Goal: Task Accomplishment & Management: Use online tool/utility

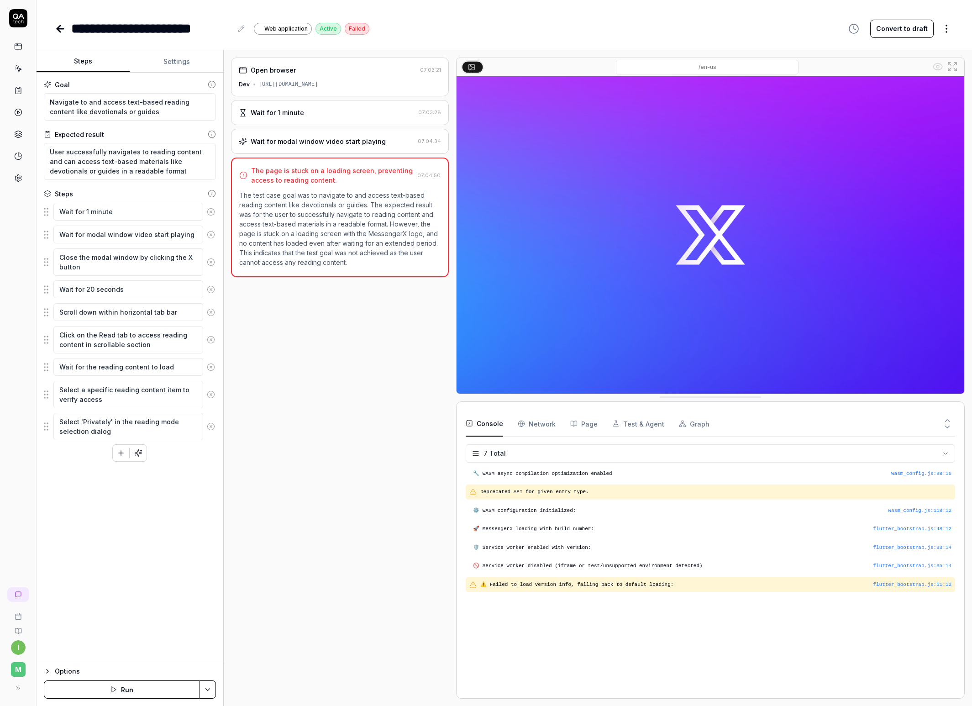
click at [243, 380] on div "Open browser 07:03:21 Dev [URL][DOMAIN_NAME] Wait for 1 minute 07:03:28 Wait fo…" at bounding box center [340, 378] width 218 height 641
click at [123, 692] on button "Run" at bounding box center [122, 690] width 156 height 18
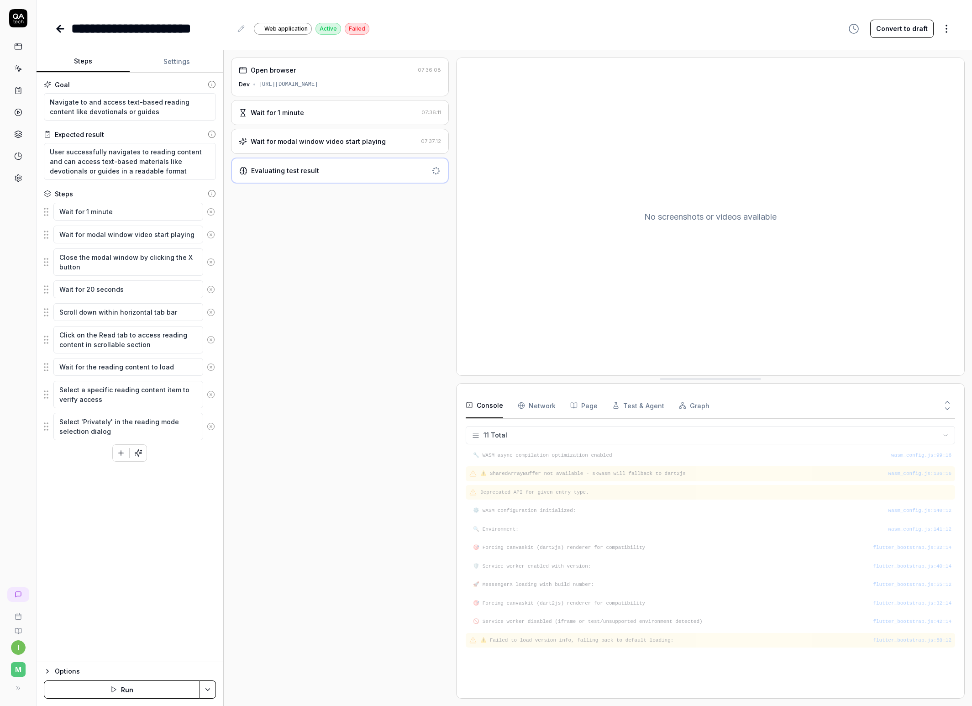
type textarea "*"
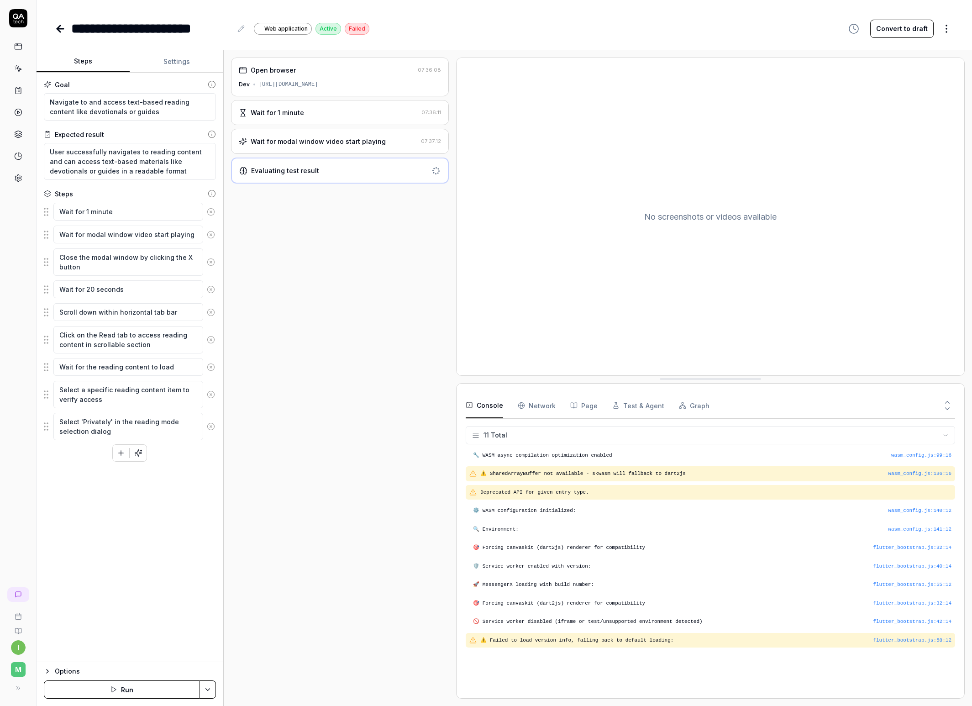
click at [367, 296] on div "Open browser 07:36:08 Dev [URL][DOMAIN_NAME] Wait for 1 minute 07:36:11 Wait fo…" at bounding box center [340, 378] width 218 height 641
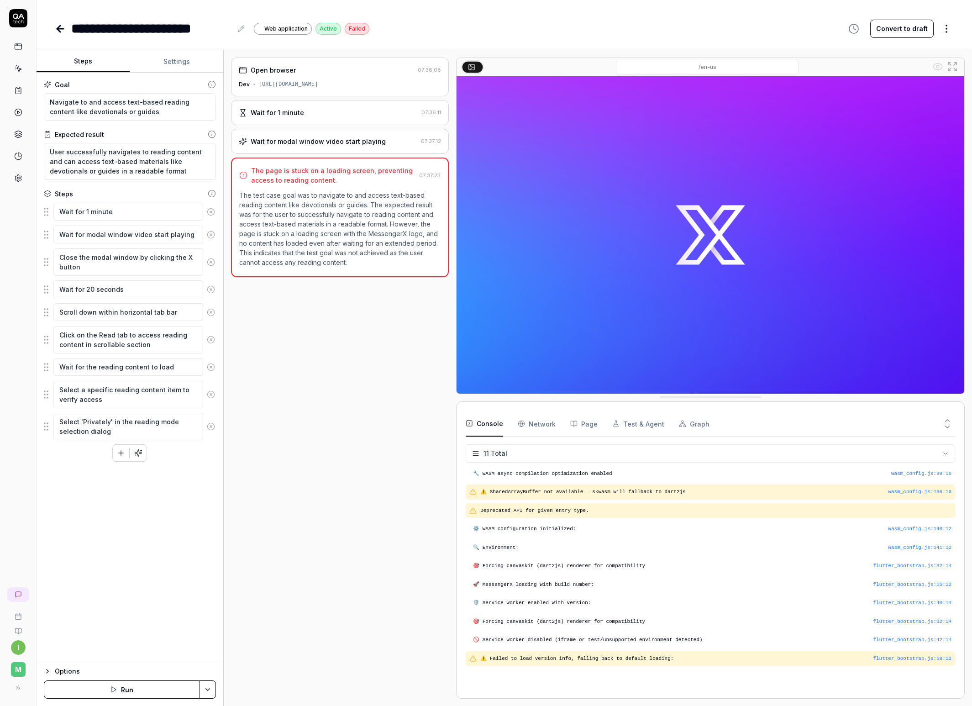
click at [363, 231] on p "The test case goal was to navigate to and access text-based reading content lik…" at bounding box center [339, 228] width 201 height 77
drag, startPoint x: 290, startPoint y: 208, endPoint x: 327, endPoint y: 221, distance: 38.7
click at [325, 220] on p "The test case goal was to navigate to and access text-based reading content lik…" at bounding box center [339, 228] width 201 height 77
drag, startPoint x: 479, startPoint y: 474, endPoint x: 551, endPoint y: 479, distance: 72.3
click at [551, 479] on div "wasm_config.js : 99 : 16 🔧 WASM async compilation optimization enabled" at bounding box center [711, 473] width 490 height 15
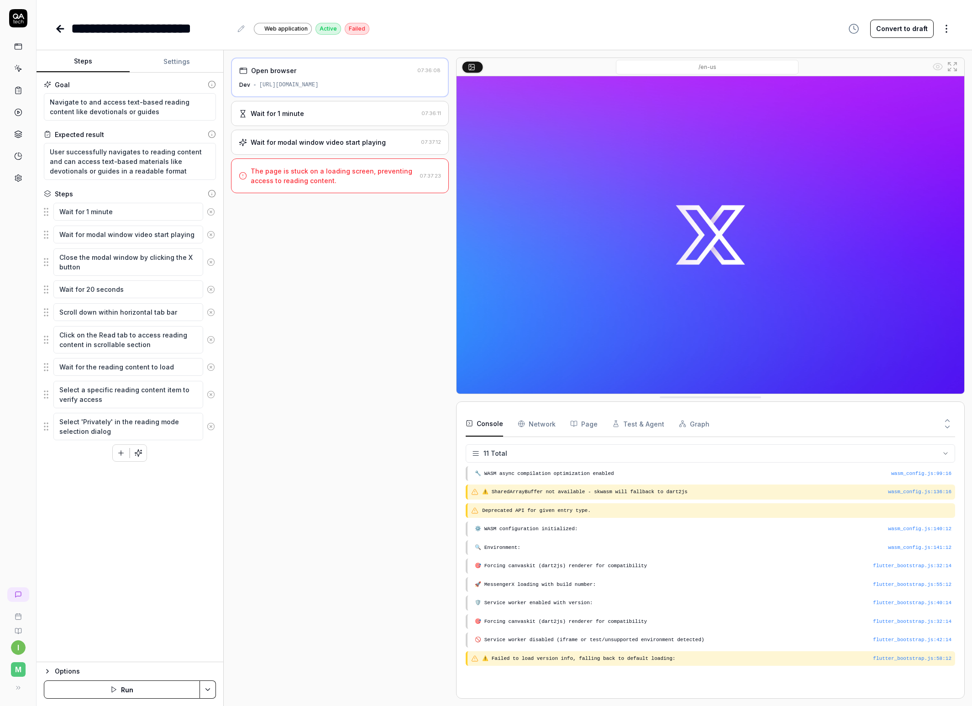
click at [338, 428] on div "Open browser 07:36:08 Dev [URL][DOMAIN_NAME] Wait for 1 minute 07:36:11 Wait fo…" at bounding box center [340, 378] width 218 height 641
click at [290, 31] on span "Web application" at bounding box center [285, 29] width 43 height 8
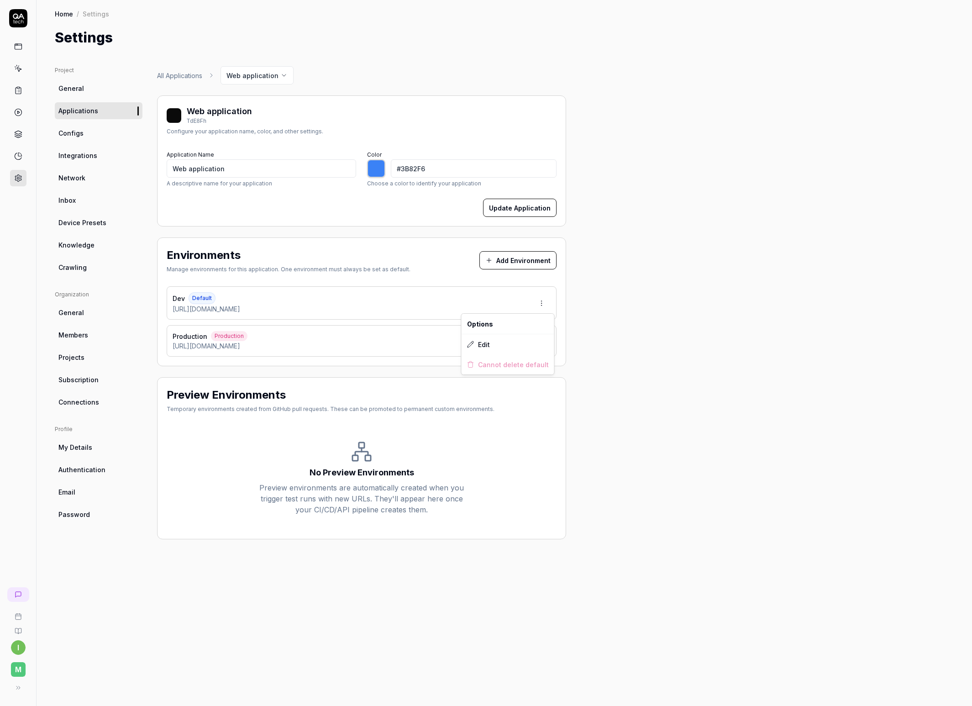
click at [544, 298] on html "i M Home / Settings Home / Settings Settings Project General Applications Confi…" at bounding box center [486, 353] width 972 height 706
click at [510, 342] on div "Edit" at bounding box center [508, 344] width 93 height 20
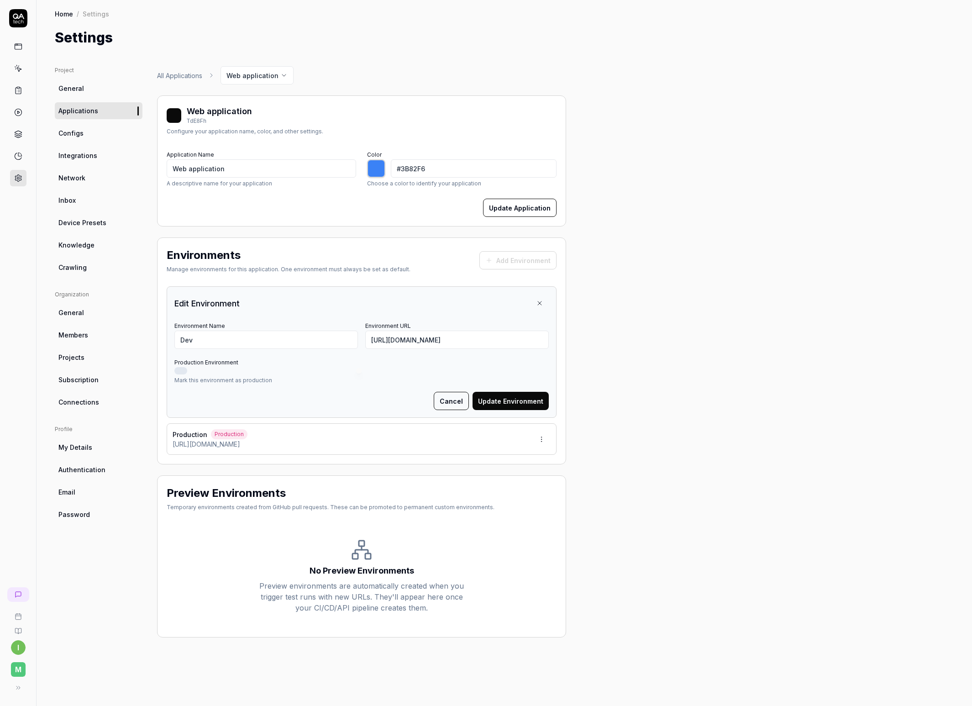
click at [444, 399] on button "Cancel" at bounding box center [451, 401] width 35 height 18
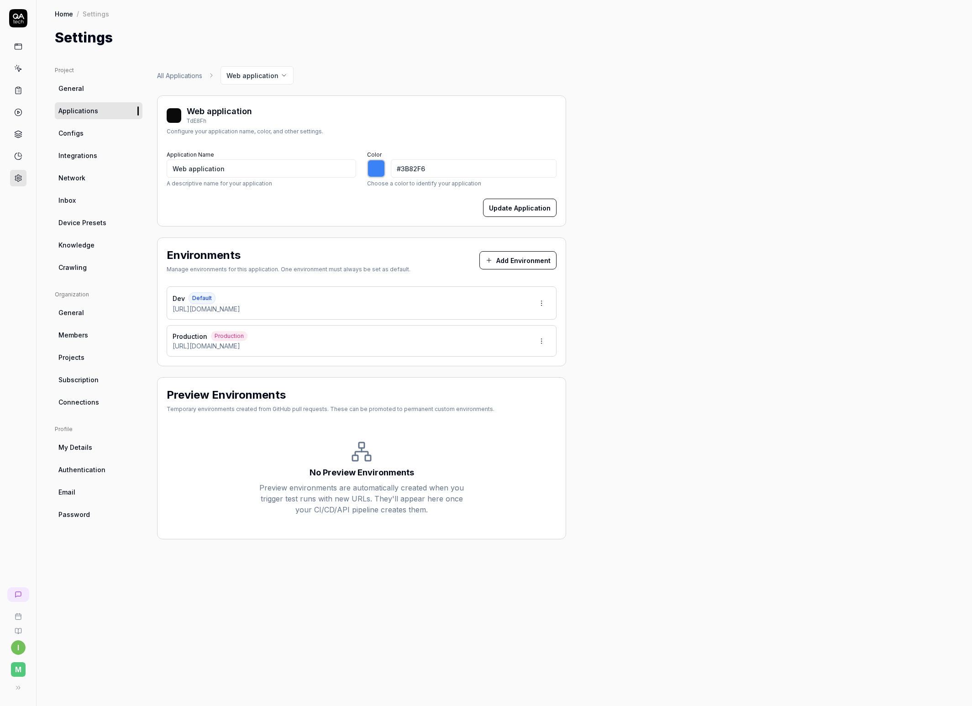
click at [106, 132] on link "Configs" at bounding box center [99, 133] width 88 height 17
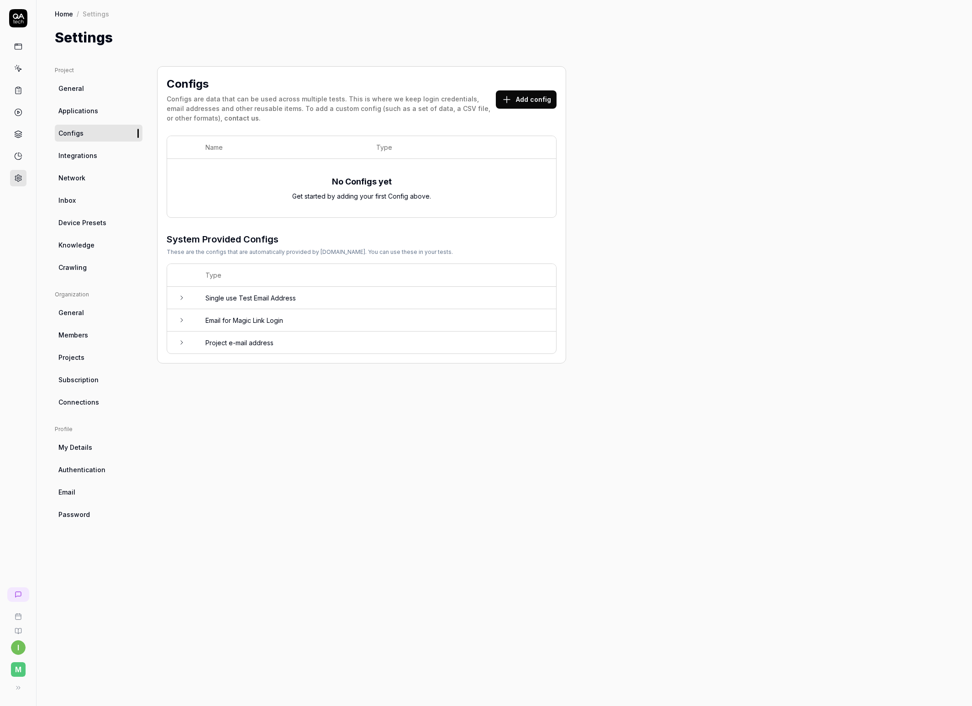
click at [526, 98] on button "Add config" at bounding box center [526, 99] width 61 height 18
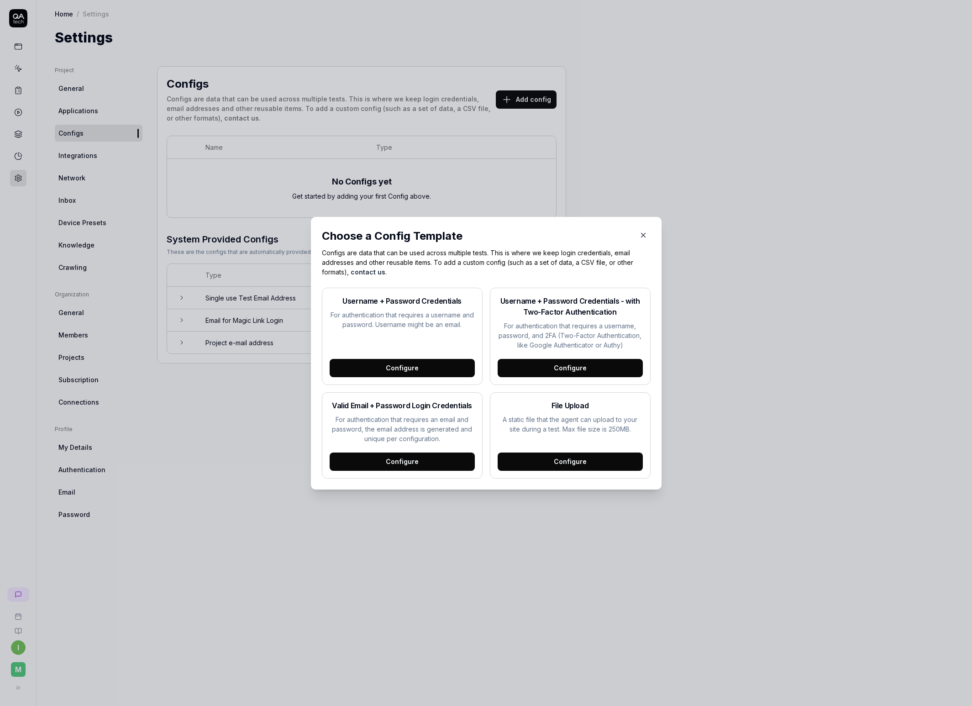
click at [544, 459] on div "Configure" at bounding box center [570, 462] width 145 height 18
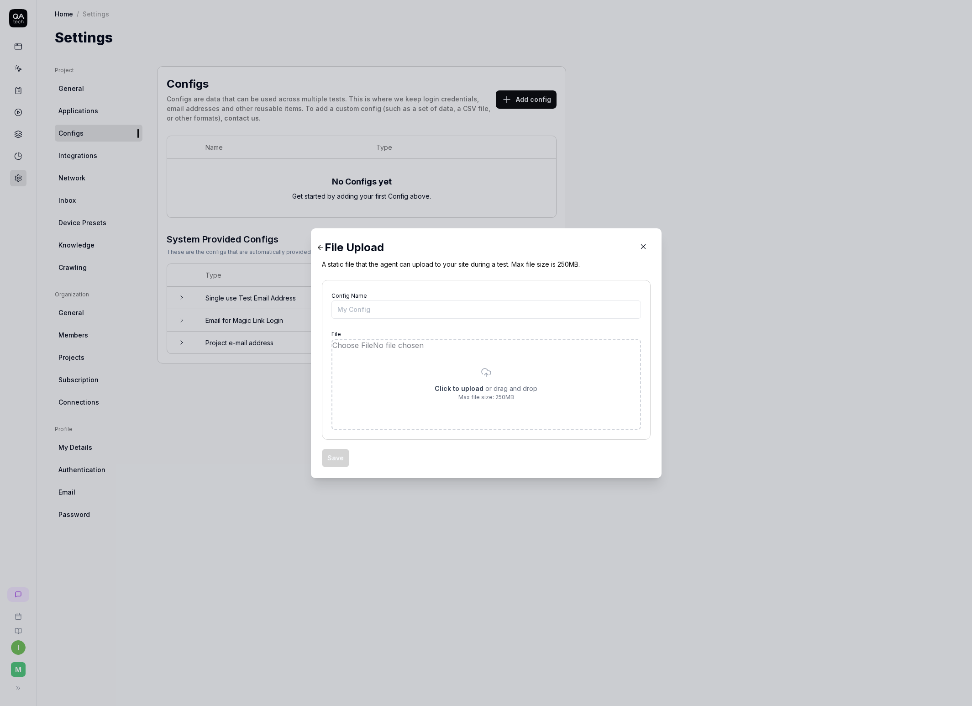
click at [639, 244] on icon "button" at bounding box center [643, 247] width 8 height 8
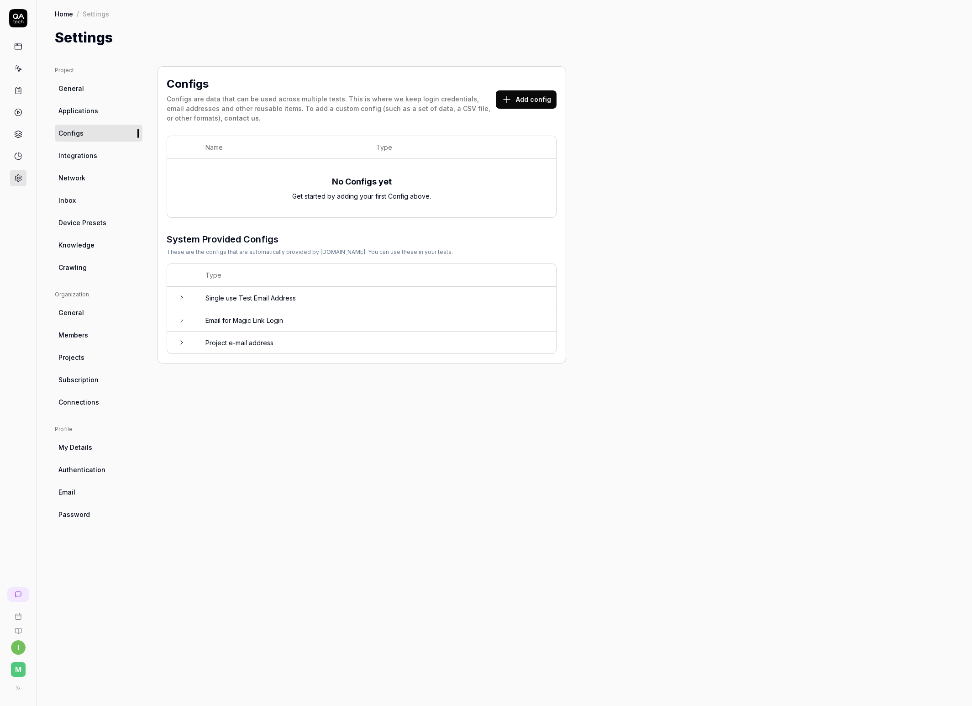
click at [329, 400] on div "Configs Configs are data that can be used across multiple tests. This is where …" at bounding box center [361, 377] width 409 height 622
click at [99, 163] on link "Integrations" at bounding box center [99, 155] width 88 height 17
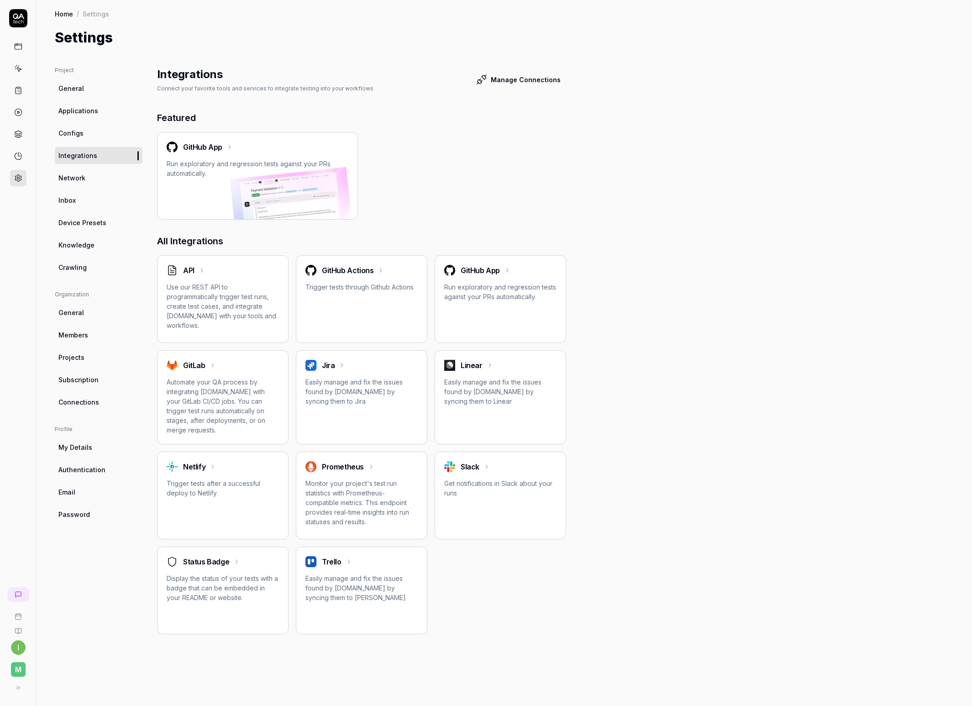
click at [82, 169] on ul "Project General Applications Configs Integrations Network Inbox Device Presets …" at bounding box center [99, 171] width 88 height 210
click at [81, 175] on span "Network" at bounding box center [71, 178] width 27 height 10
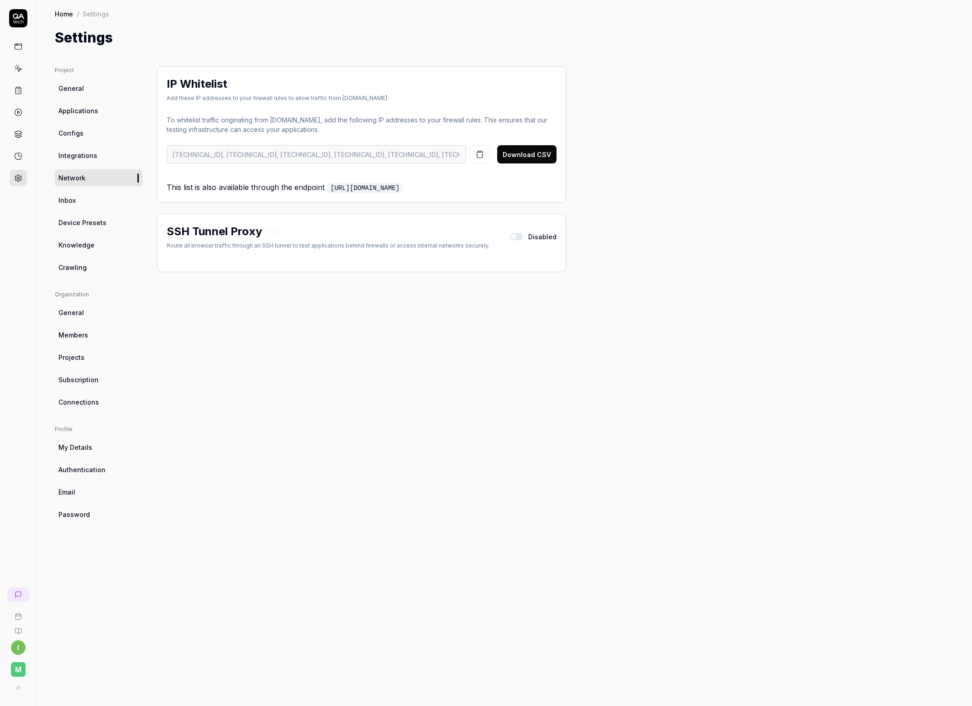
click at [93, 202] on link "Inbox" at bounding box center [99, 200] width 88 height 17
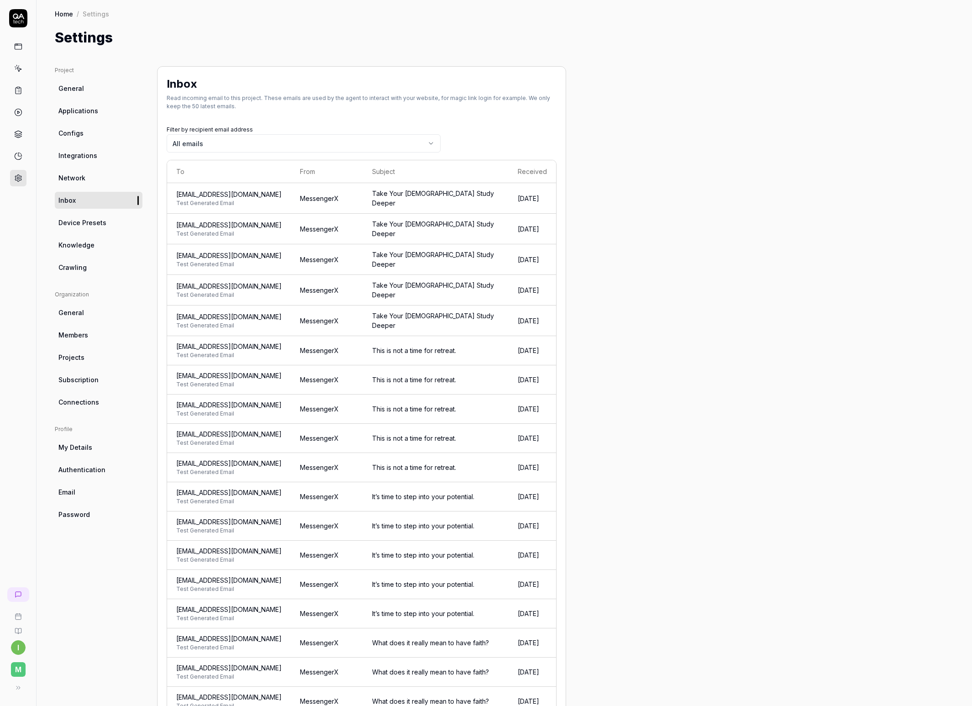
click at [73, 222] on span "Device Presets" at bounding box center [82, 223] width 48 height 10
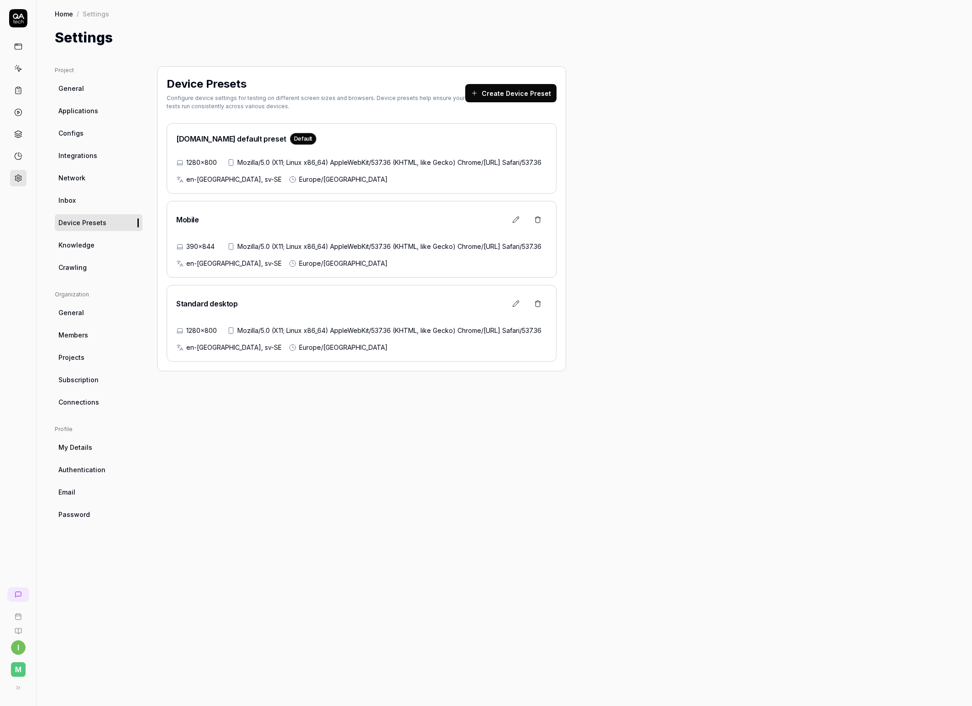
click at [507, 96] on button "Create Device Preset" at bounding box center [510, 93] width 91 height 18
click at [499, 95] on button "Create Device Preset" at bounding box center [510, 93] width 91 height 18
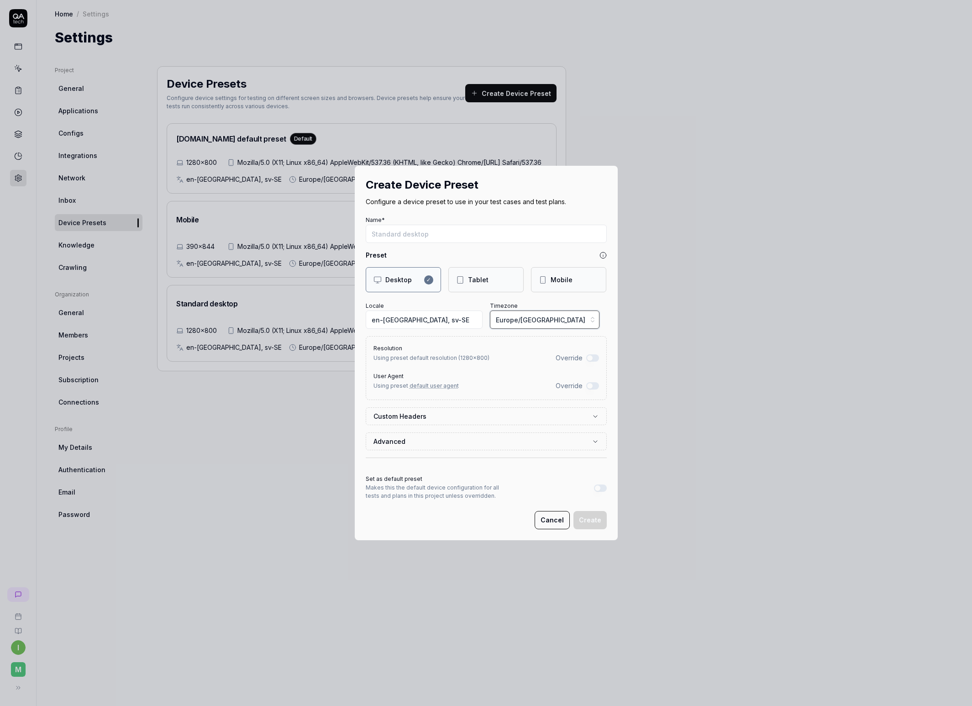
click at [538, 322] on span "Europe/[GEOGRAPHIC_DATA]" at bounding box center [541, 320] width 90 height 10
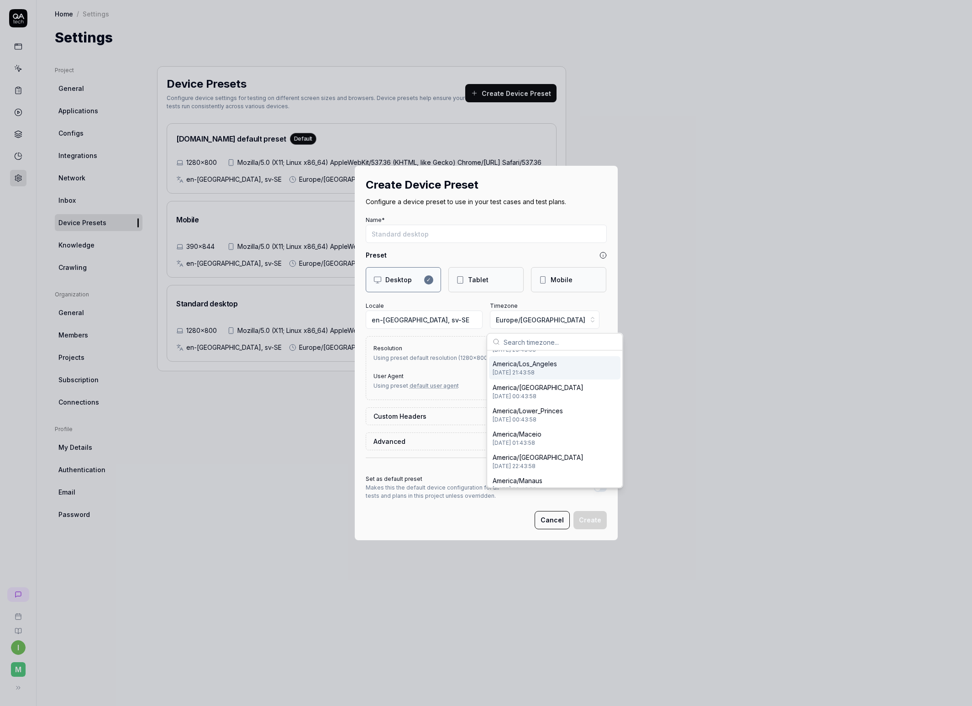
scroll to position [3063, 0]
click at [545, 401] on span "[DATE] 21:43:58" at bounding box center [525, 404] width 64 height 8
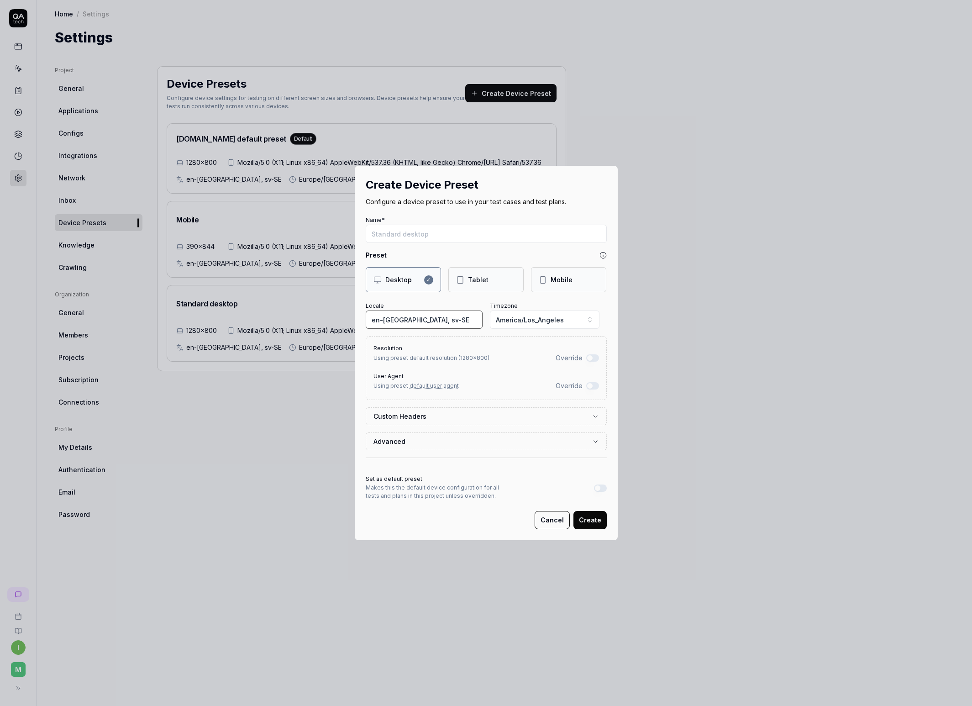
click at [435, 315] on input "en-[GEOGRAPHIC_DATA], sv-SE" at bounding box center [424, 320] width 117 height 18
click at [436, 318] on input "en-[GEOGRAPHIC_DATA], sv-SE" at bounding box center [424, 320] width 117 height 18
type input "en-US"
click at [425, 346] on div "Resolution Using preset default resolution ( 1280 × 800 ) Override" at bounding box center [487, 352] width 226 height 21
click at [586, 358] on button "Override" at bounding box center [592, 357] width 13 height 7
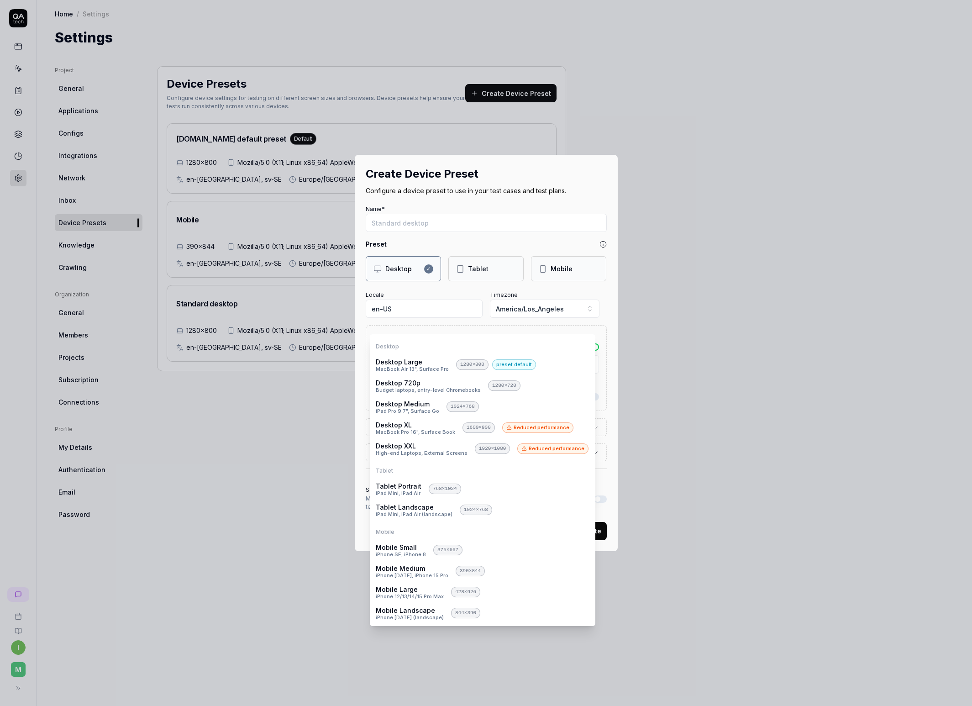
click at [585, 364] on body "i M Home / Settings Home / Settings Settings Project General Applications Confi…" at bounding box center [486, 353] width 972 height 706
select select "**********"
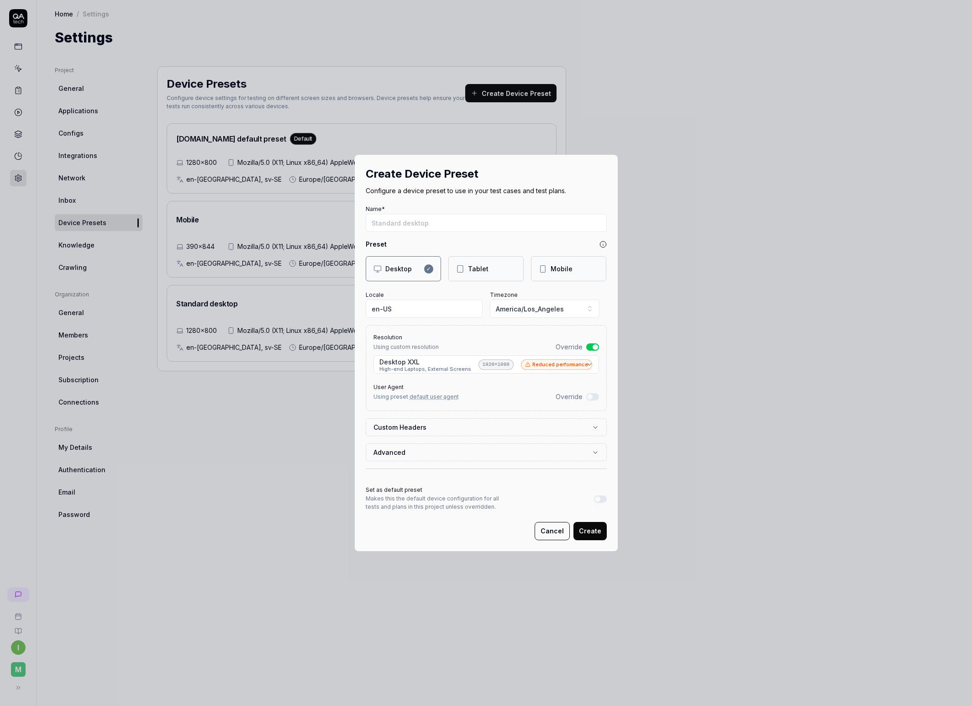
click at [588, 364] on body "i M Home / Settings Home / Settings Settings Project General Applications Confi…" at bounding box center [486, 353] width 972 height 706
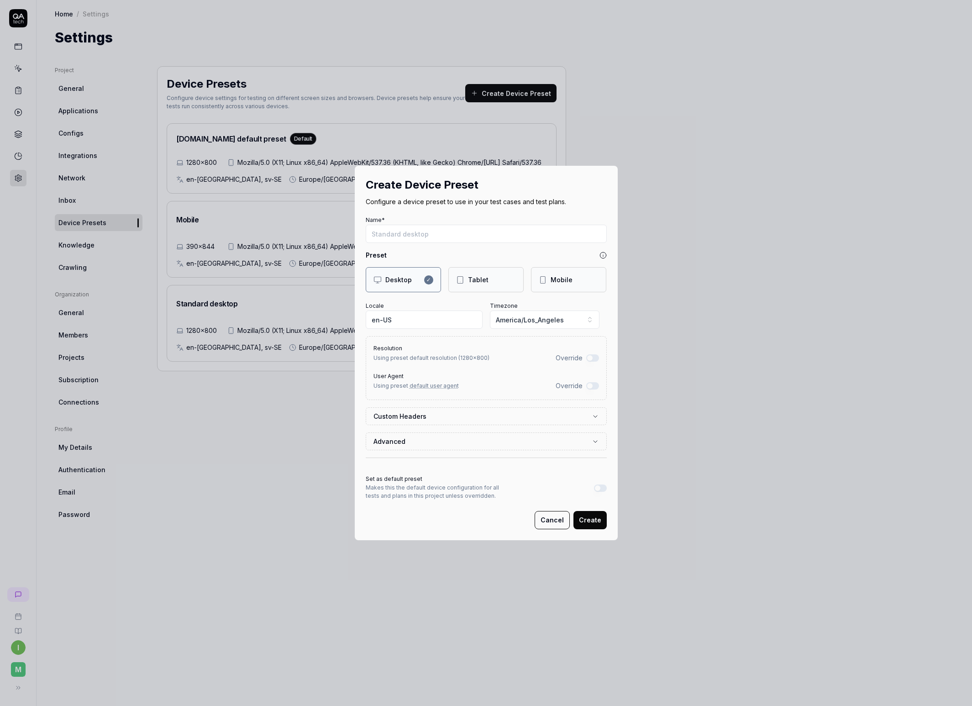
click at [443, 414] on label "Custom Headers" at bounding box center [483, 417] width 218 height 10
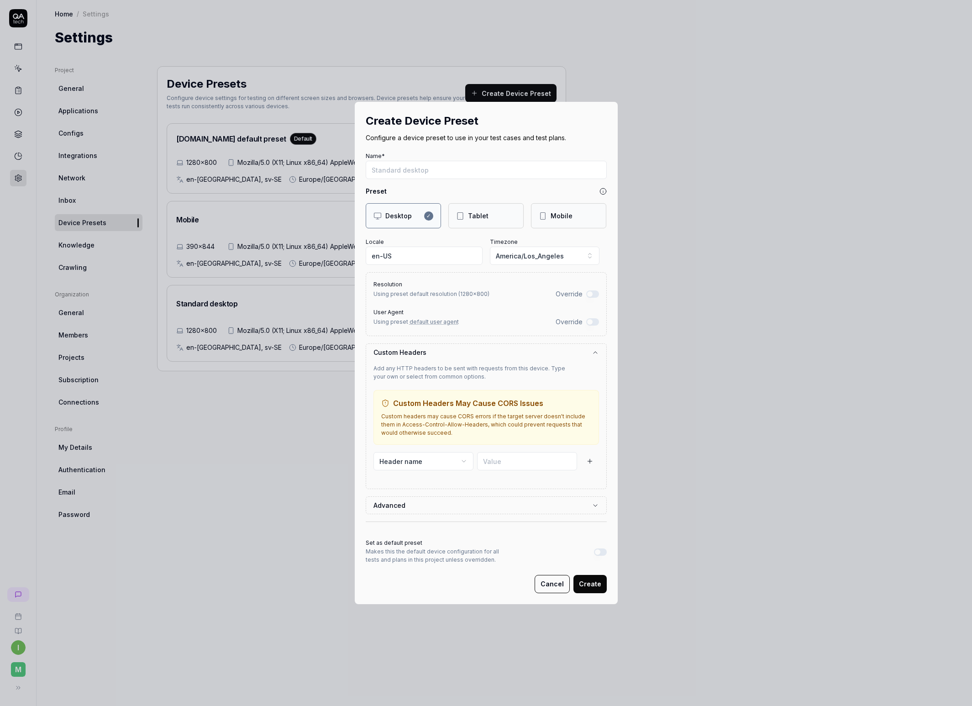
click at [443, 503] on button "Advanced" at bounding box center [487, 505] width 226 height 17
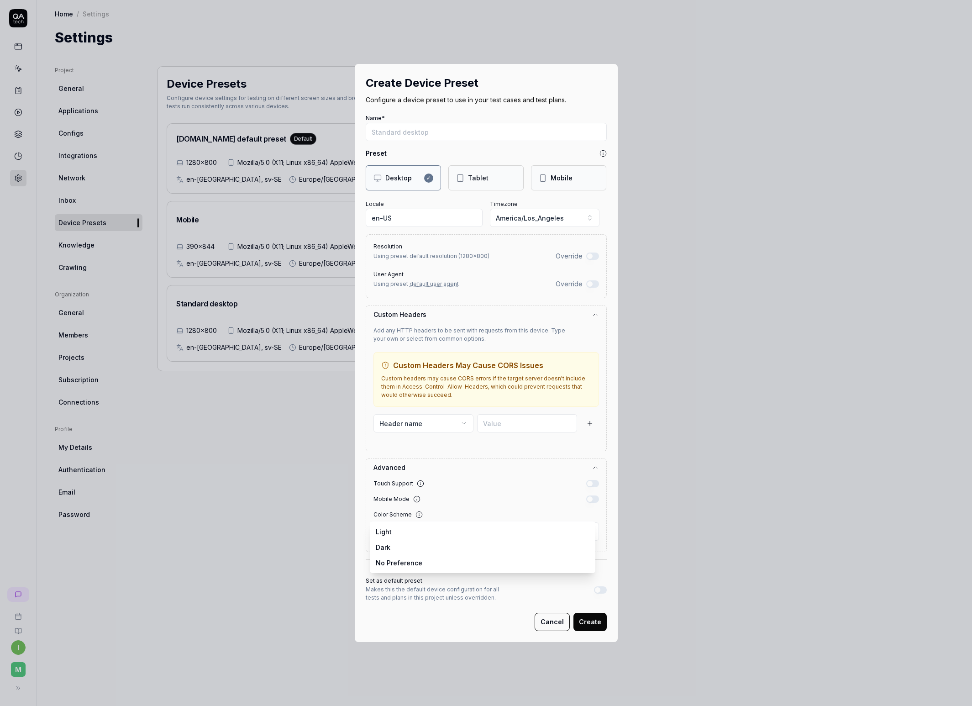
click at [470, 535] on body "i M Home / Settings Home / Settings Settings Project General Applications Confi…" at bounding box center [486, 353] width 972 height 706
select select "****"
click at [425, 134] on input "Name*" at bounding box center [486, 132] width 241 height 18
click at [586, 284] on button "Override" at bounding box center [592, 283] width 13 height 7
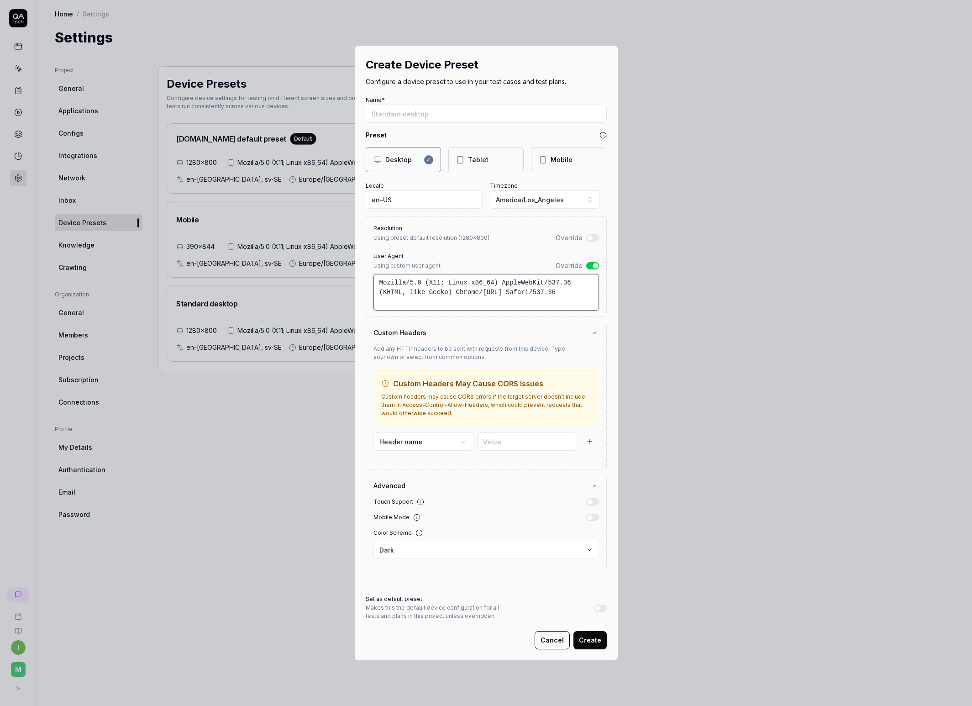
drag, startPoint x: 453, startPoint y: 292, endPoint x: 368, endPoint y: 277, distance: 86.8
click at [368, 277] on div "Resolution Using preset default resolution ( 1280 × 800 ) Override User Agent U…" at bounding box center [486, 266] width 241 height 100
click at [378, 280] on textarea "Chrome/[URL]" at bounding box center [487, 292] width 226 height 37
type textarea "Chrome/[URL]"
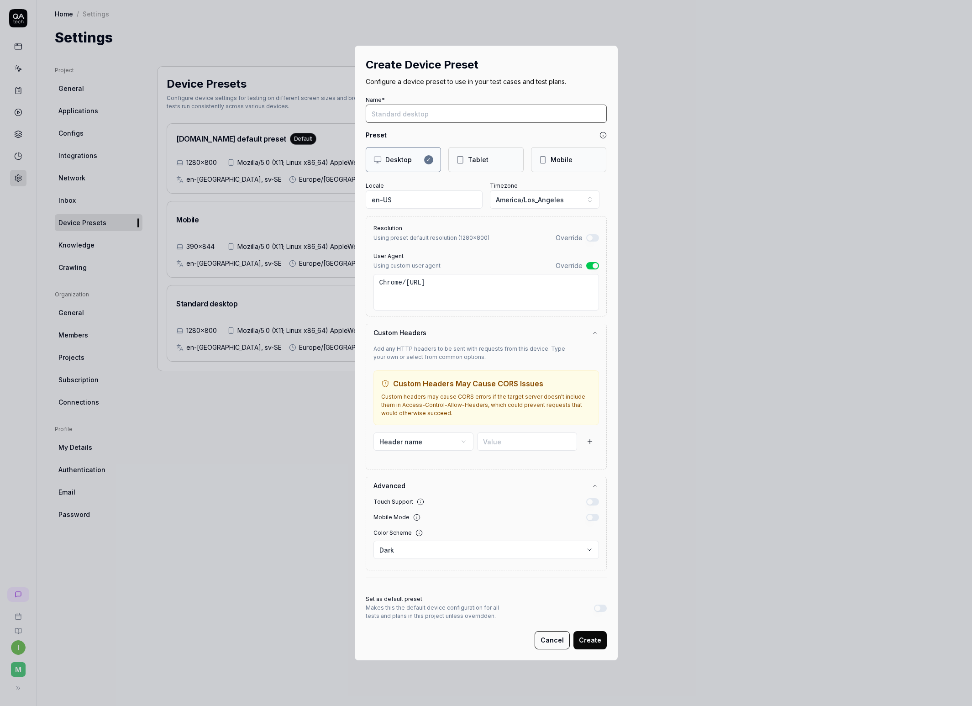
click at [396, 116] on input "Name*" at bounding box center [486, 114] width 241 height 18
paste input "Chrome"
type input "Chrome"
click at [592, 643] on button "Create" at bounding box center [590, 640] width 33 height 18
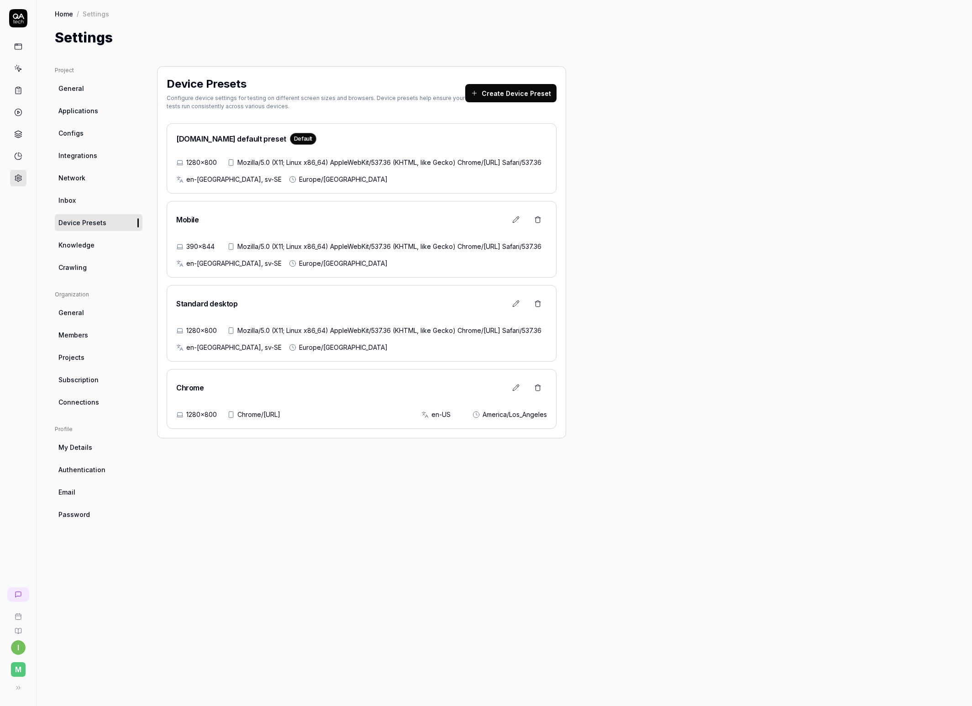
click at [79, 250] on link "Knowledge" at bounding box center [99, 245] width 88 height 17
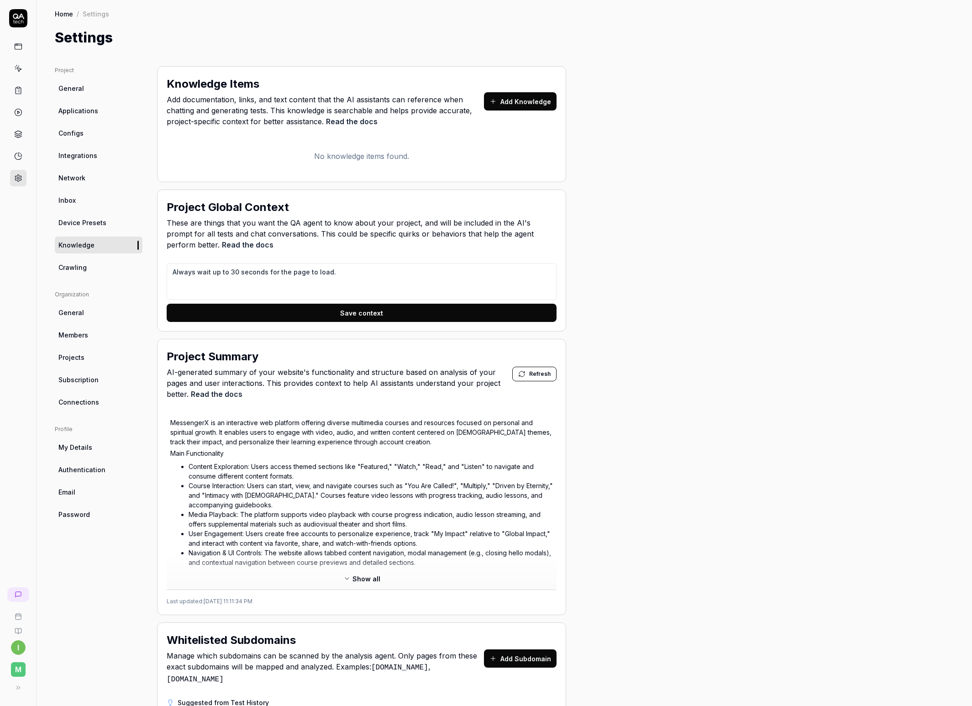
click at [82, 266] on span "Crawling" at bounding box center [72, 268] width 28 height 10
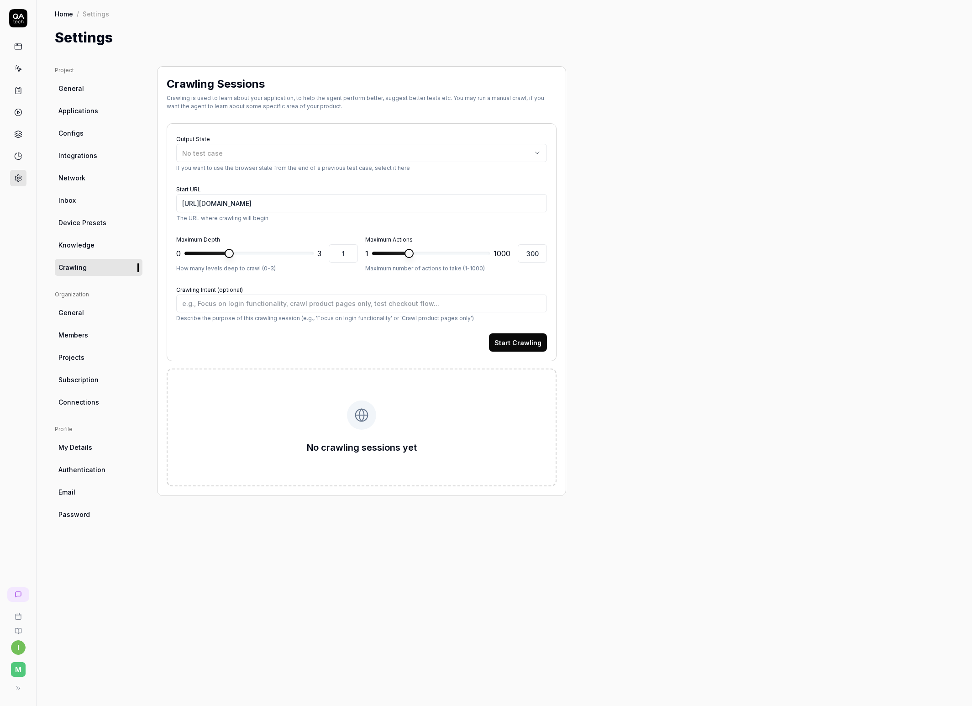
click at [91, 383] on span "Subscription" at bounding box center [78, 380] width 40 height 10
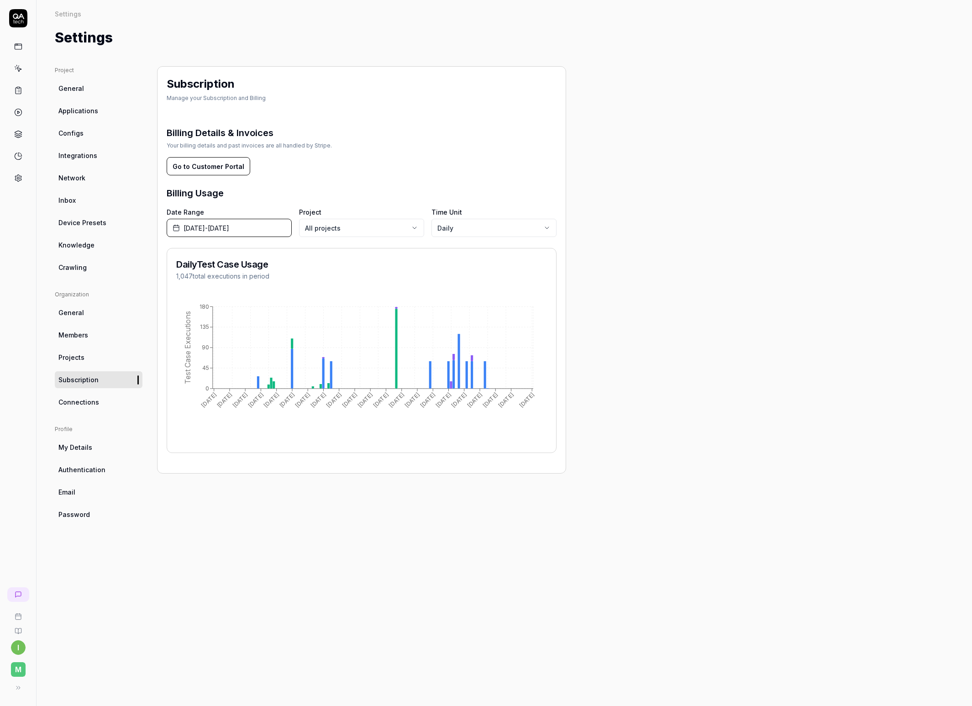
click at [84, 356] on link "Projects" at bounding box center [99, 357] width 88 height 17
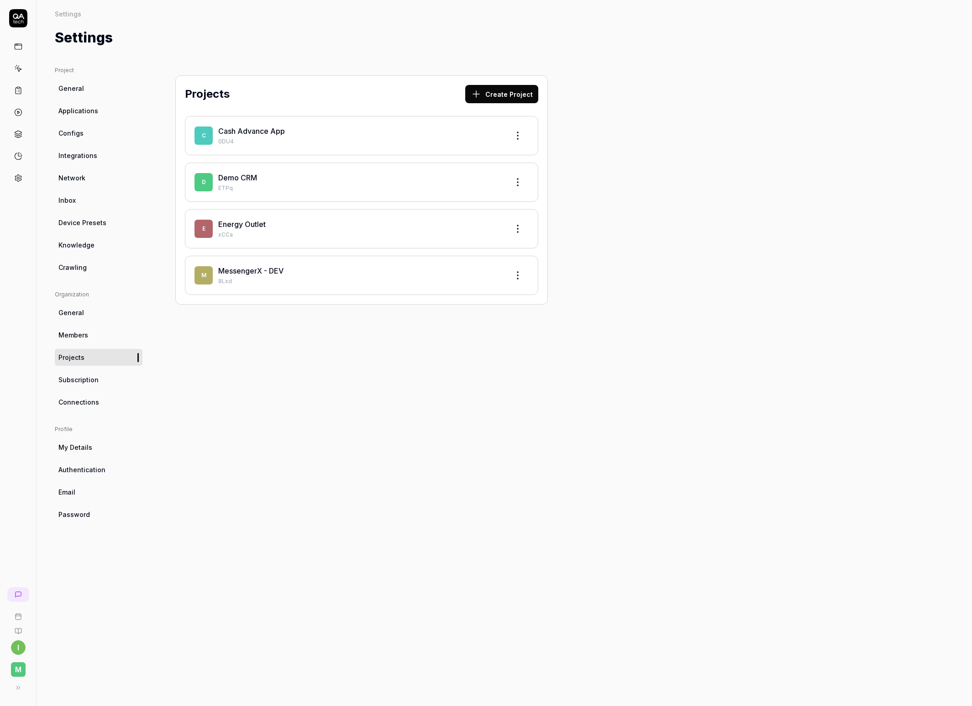
click at [99, 471] on span "Authentication" at bounding box center [81, 470] width 47 height 10
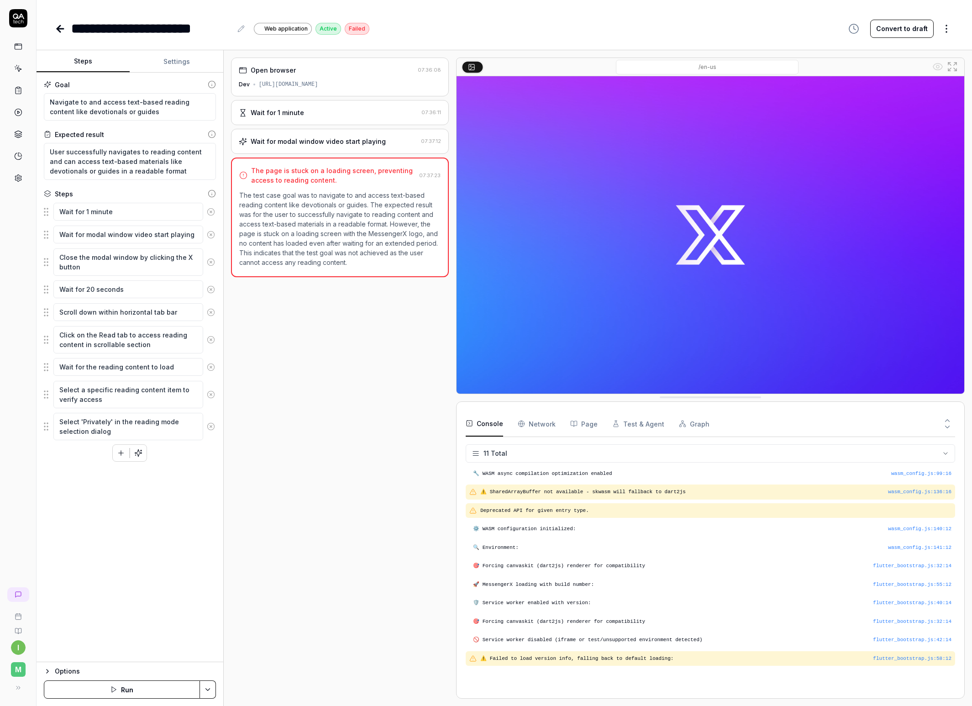
click at [44, 673] on icon "button" at bounding box center [47, 671] width 7 height 7
click at [114, 624] on html "**********" at bounding box center [486, 353] width 972 height 706
click at [101, 582] on div "Chrome" at bounding box center [111, 580] width 99 height 10
click at [121, 694] on button "Run" at bounding box center [122, 690] width 156 height 18
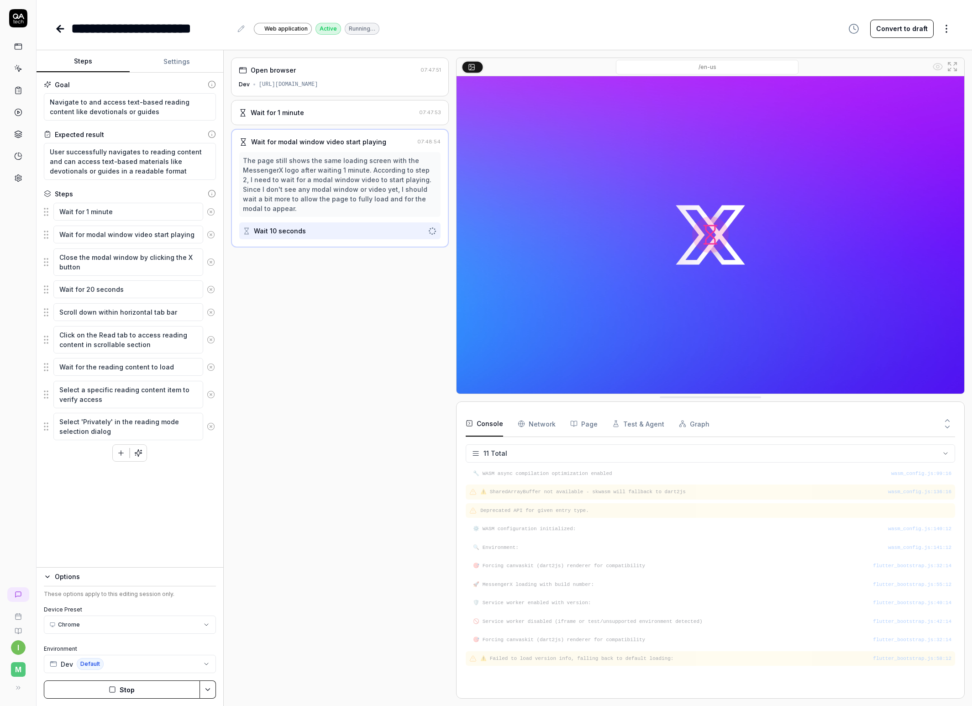
click at [543, 272] on img at bounding box center [711, 234] width 508 height 317
click at [755, 238] on img at bounding box center [711, 234] width 508 height 317
click at [682, 231] on img at bounding box center [711, 234] width 508 height 317
click at [516, 535] on div "wasm_config.js : 140 : 12 ⚙️ WASM configuration initialized:" at bounding box center [711, 529] width 490 height 15
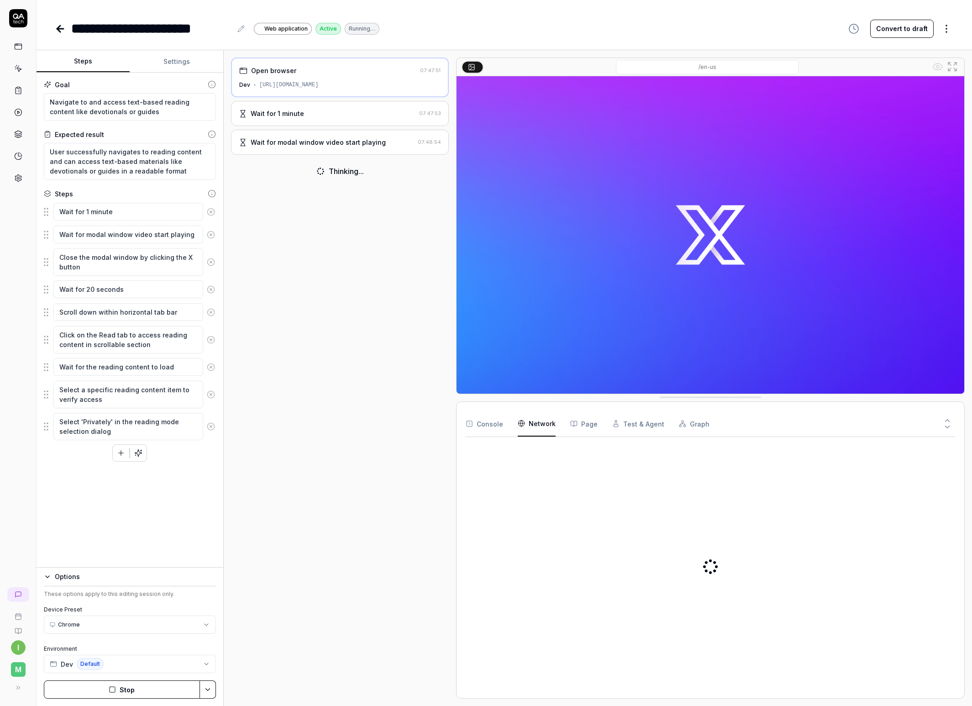
click at [535, 418] on Requests "Network" at bounding box center [537, 424] width 38 height 26
type textarea "*"
click at [586, 421] on button "Page" at bounding box center [583, 424] width 27 height 26
click at [648, 424] on button "Test & Agent" at bounding box center [639, 424] width 52 height 26
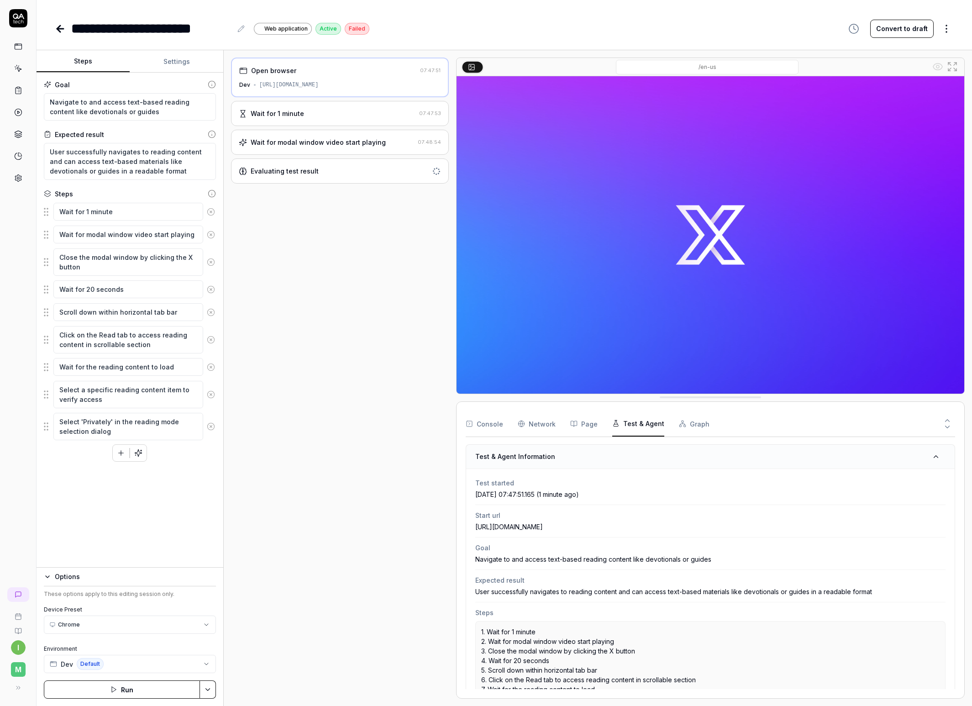
scroll to position [138, 0]
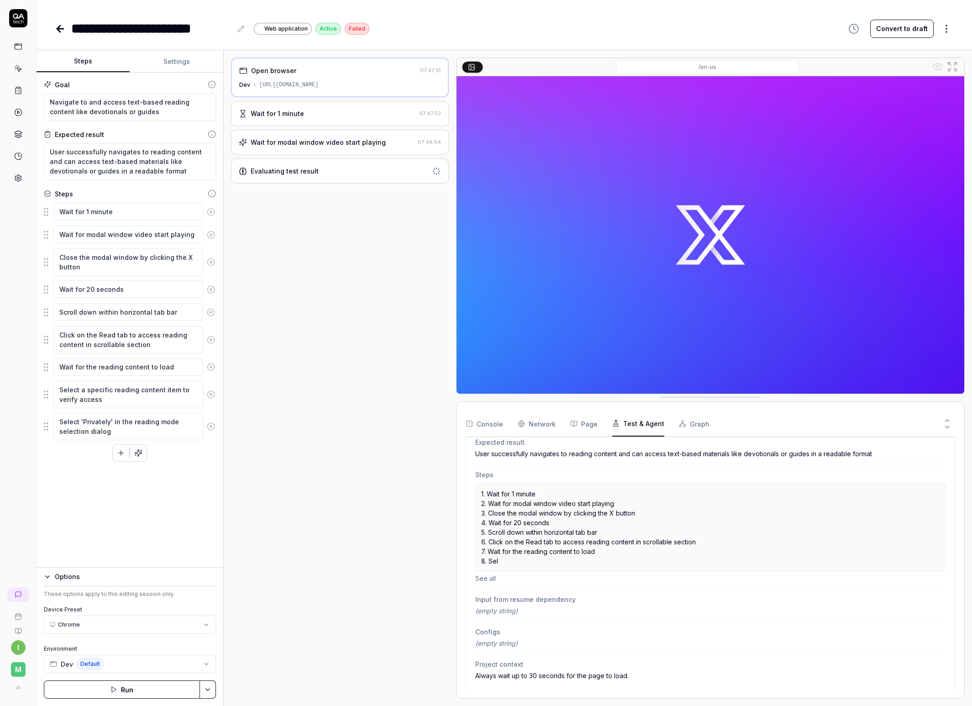
click at [681, 424] on button "Graph" at bounding box center [694, 424] width 31 height 26
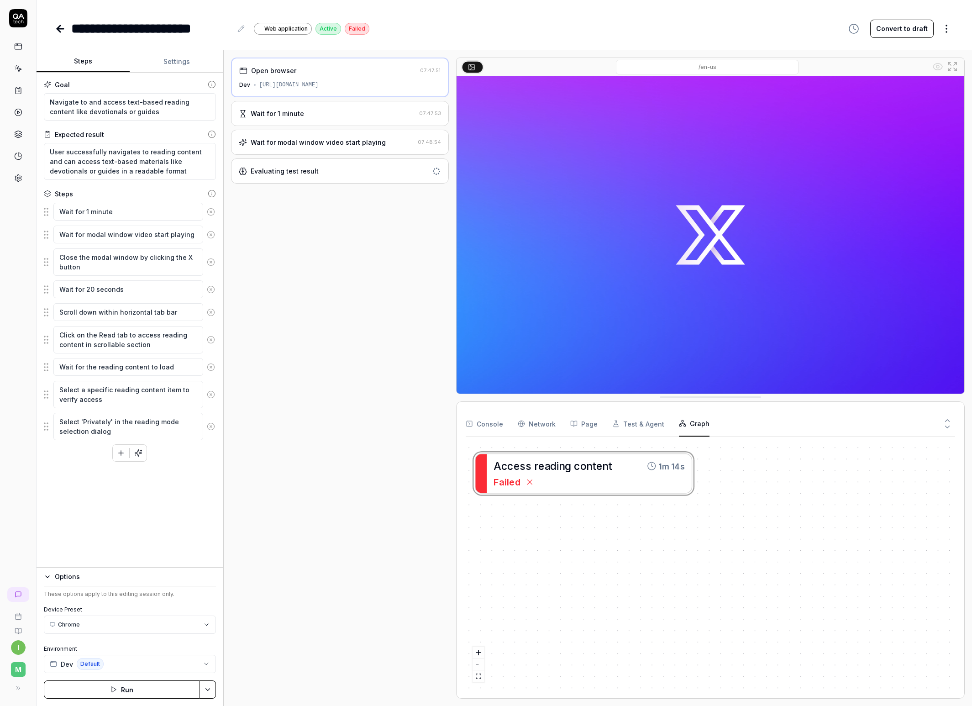
click at [648, 428] on button "Test & Agent" at bounding box center [639, 424] width 52 height 26
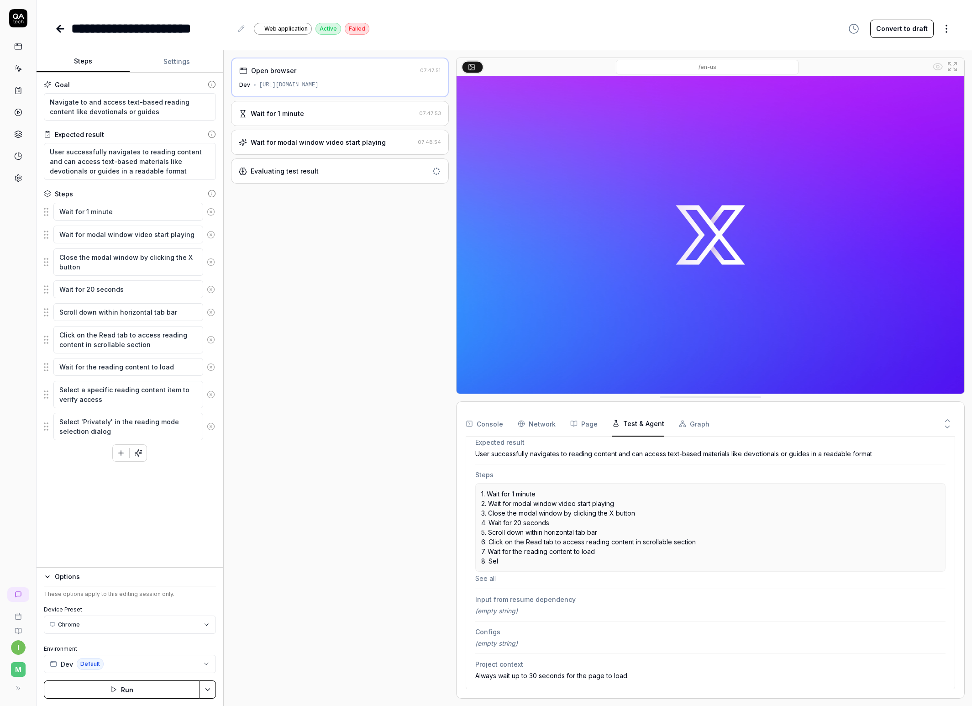
click at [575, 431] on button "Page" at bounding box center [583, 424] width 27 height 26
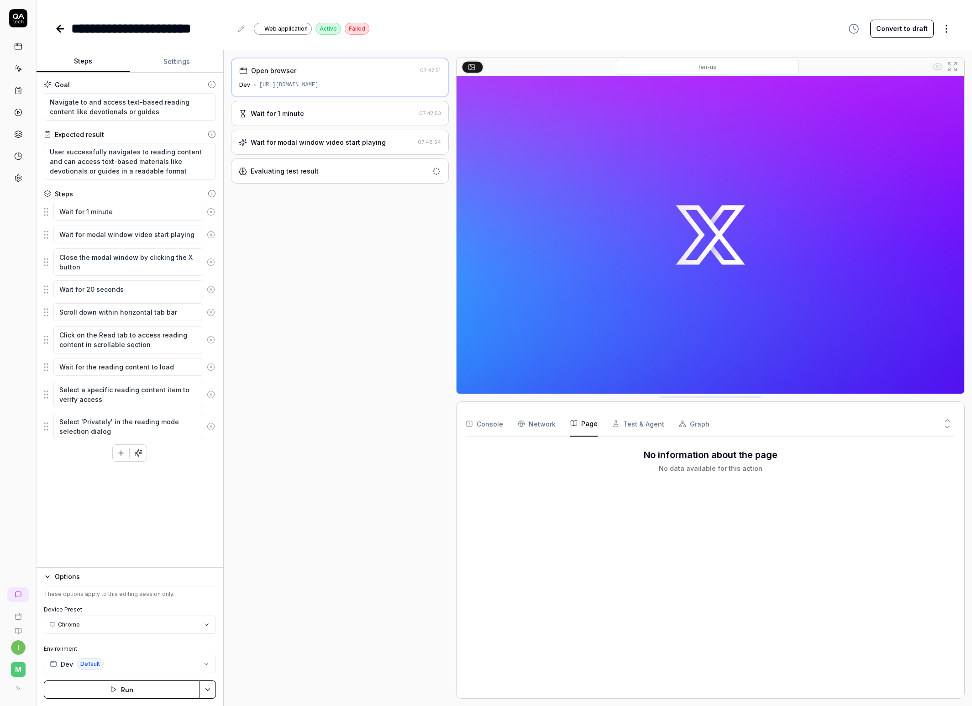
click at [548, 425] on Requests "Network" at bounding box center [537, 424] width 38 height 26
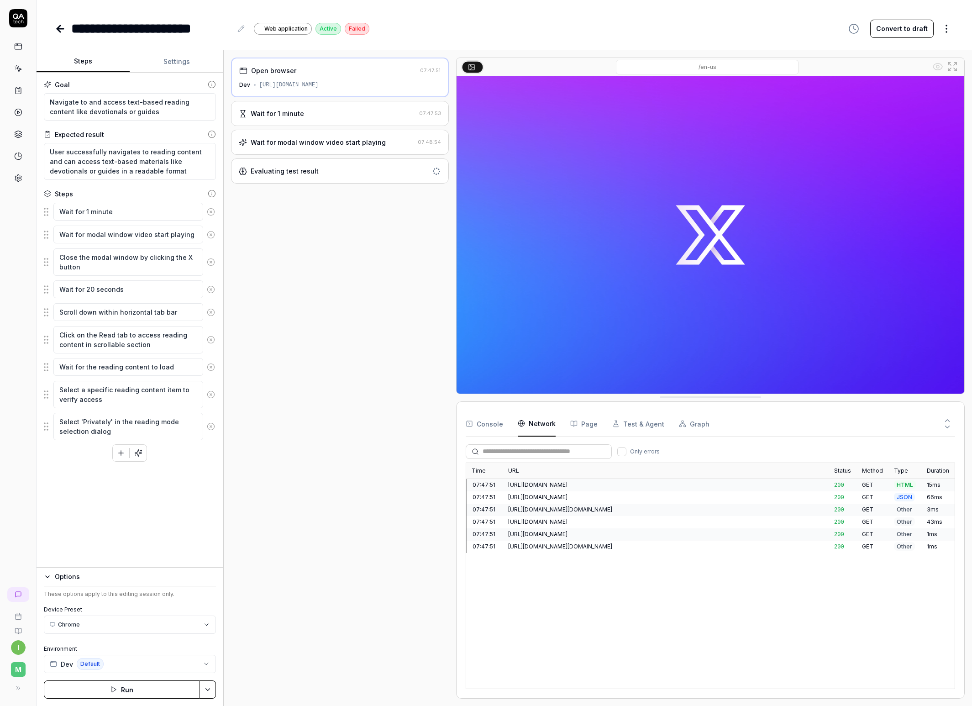
click at [476, 429] on button "Console" at bounding box center [484, 424] width 37 height 26
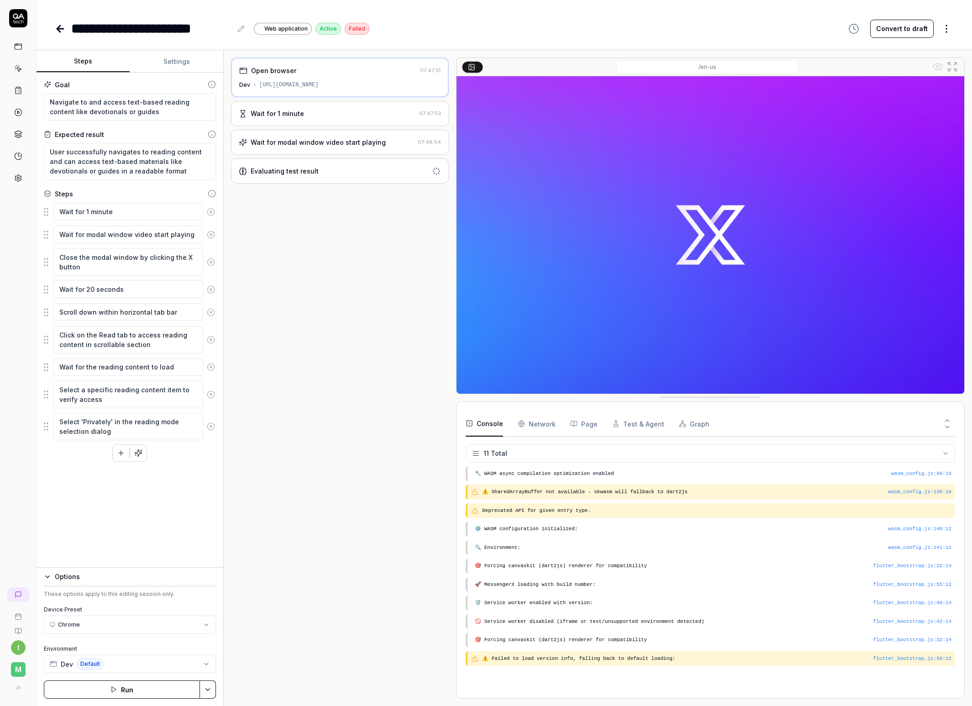
type textarea "*"
click at [337, 274] on div "Open browser 07:47:51 Dev [URL][DOMAIN_NAME] Wait for 1 minute 07:47:53 Wait fo…" at bounding box center [340, 378] width 218 height 641
